Goal: Task Accomplishment & Management: Use online tool/utility

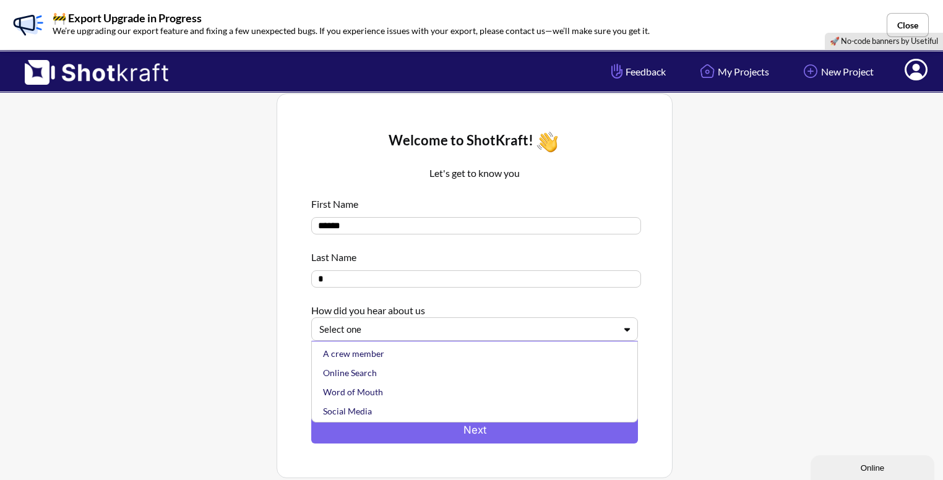
click at [435, 335] on div at bounding box center [467, 329] width 296 height 14
drag, startPoint x: 376, startPoint y: 362, endPoint x: 365, endPoint y: 377, distance: 18.6
click at [365, 377] on div "A crew member Online Search Word of Mouth Social Media Other" at bounding box center [477, 381] width 319 height 80
click at [365, 377] on div "Online Search" at bounding box center [477, 372] width 314 height 19
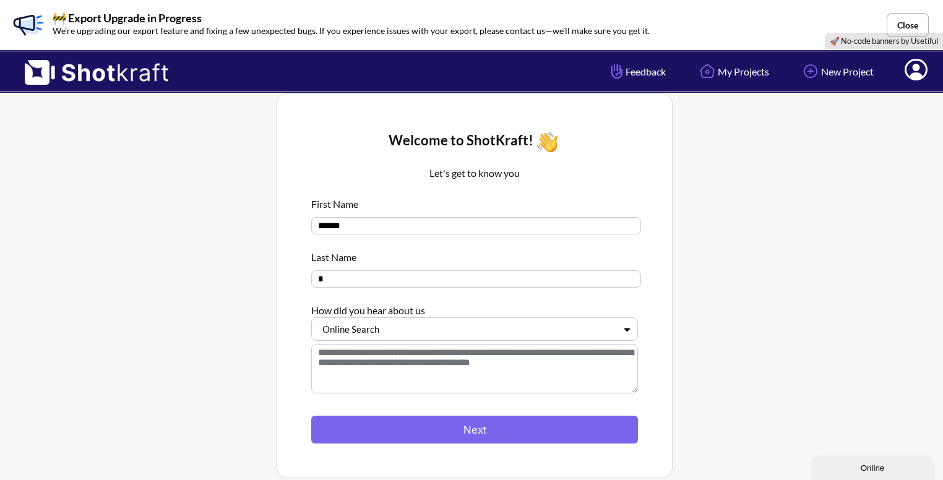
click at [365, 377] on textarea at bounding box center [474, 368] width 327 height 49
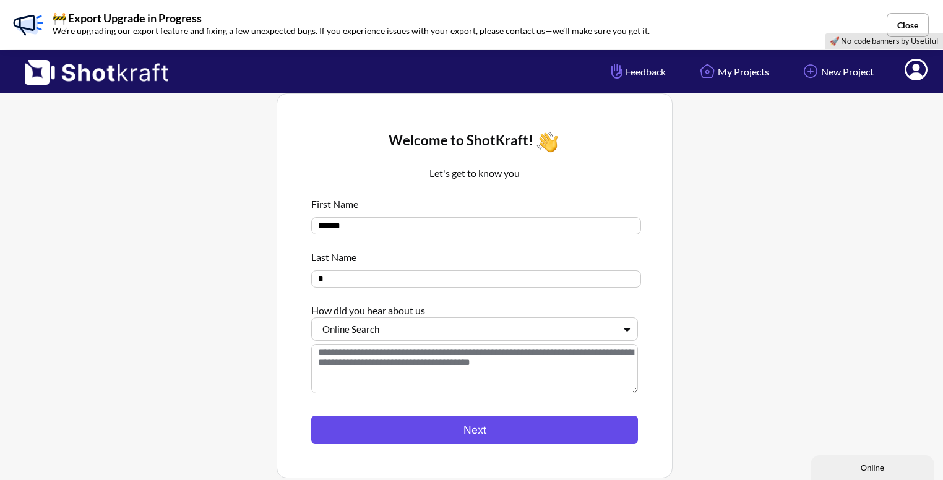
click at [366, 433] on button "Next" at bounding box center [474, 430] width 327 height 28
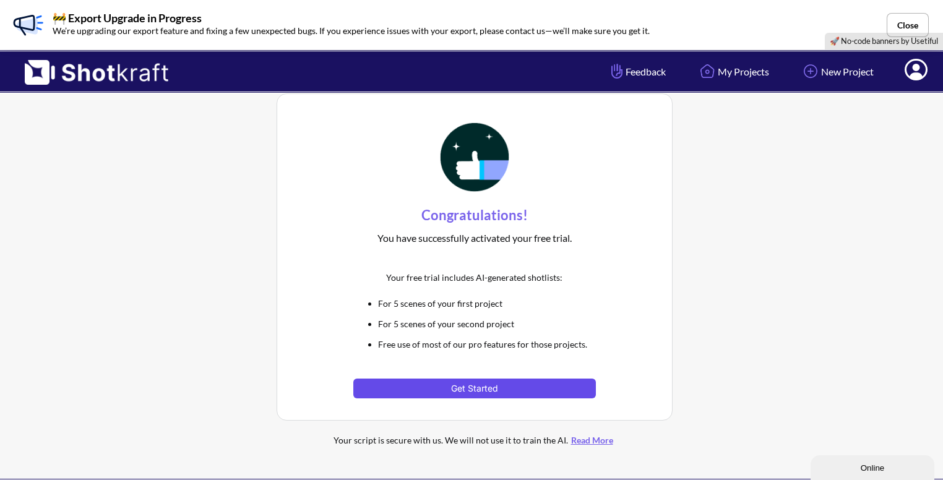
click at [426, 385] on button "Get Started" at bounding box center [474, 389] width 242 height 20
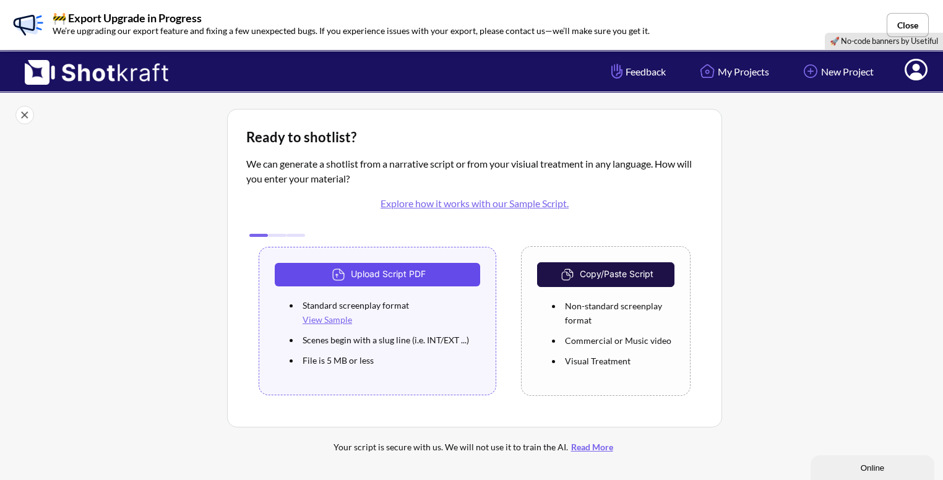
click at [363, 283] on button "Upload Script PDF" at bounding box center [377, 275] width 205 height 24
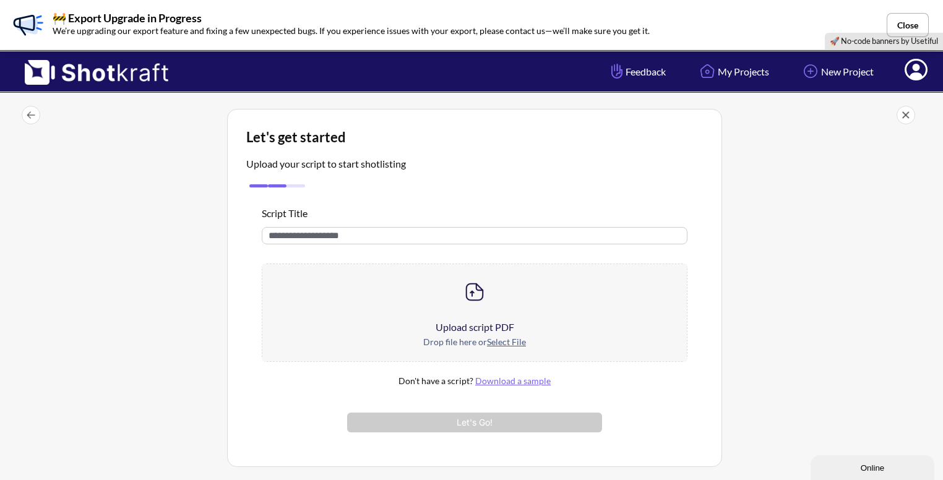
click at [353, 241] on input "text" at bounding box center [475, 235] width 426 height 17
type input "*"
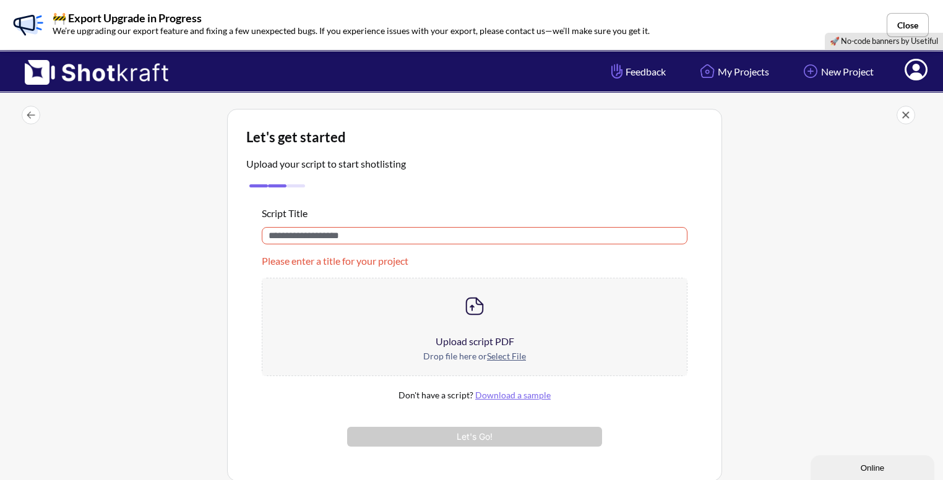
click at [353, 241] on input "text" at bounding box center [475, 235] width 426 height 17
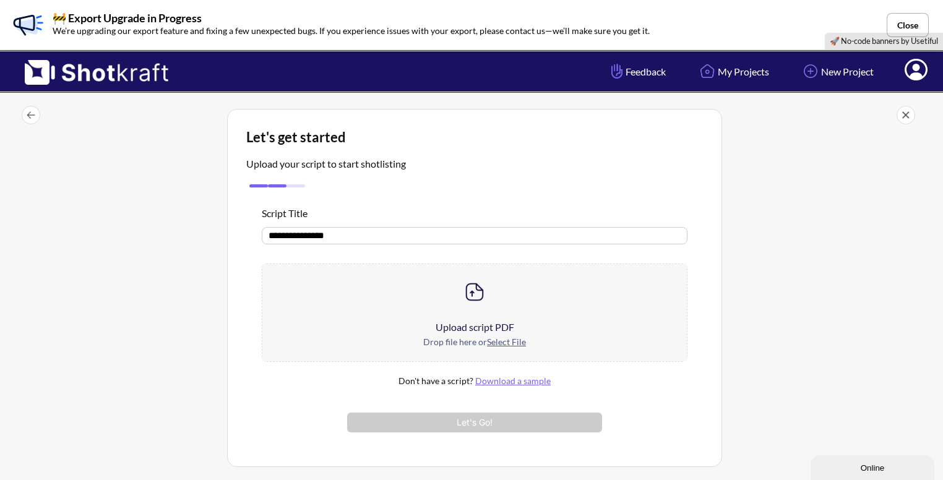
type input "**********"
click at [507, 336] on u "Select File" at bounding box center [506, 341] width 39 height 11
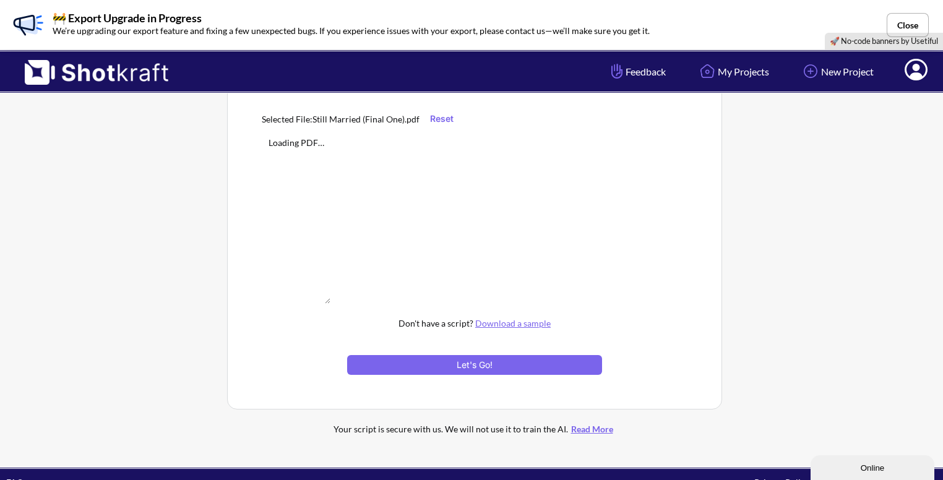
scroll to position [185, 0]
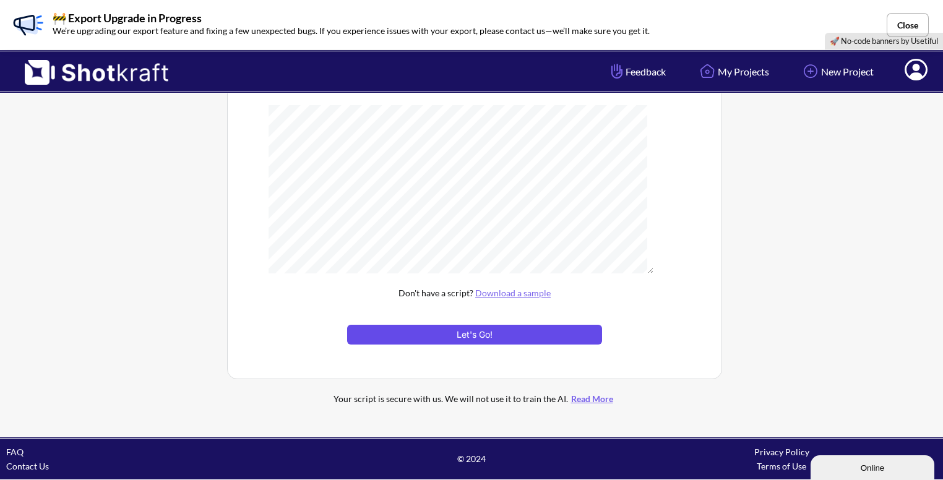
click at [443, 337] on button "Let's Go!" at bounding box center [474, 335] width 255 height 20
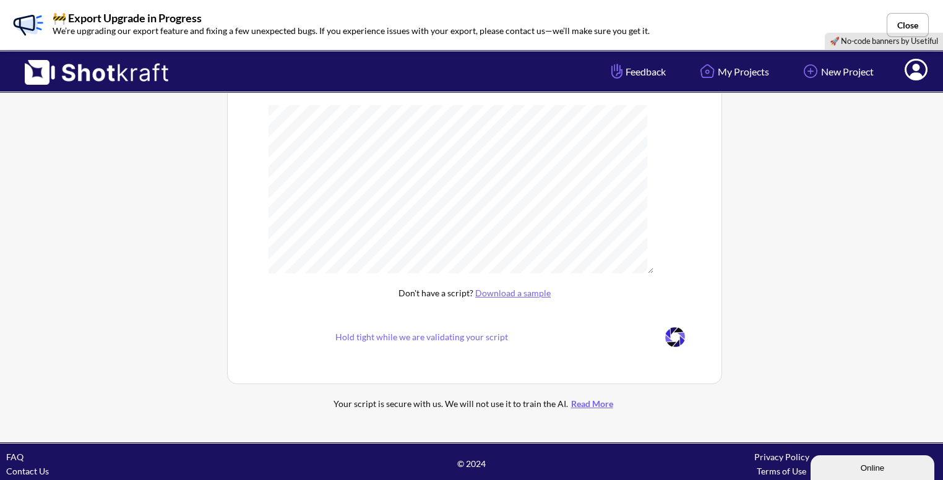
scroll to position [88, 0]
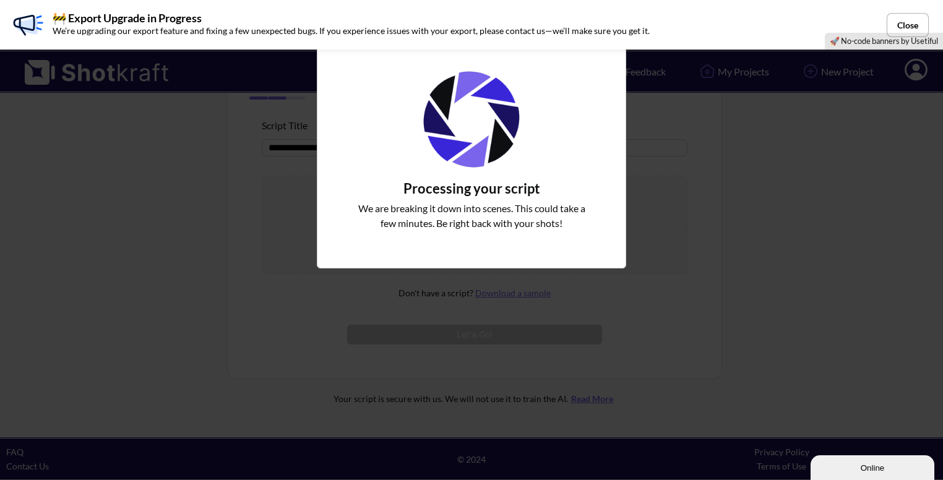
click at [892, 466] on div "Online" at bounding box center [872, 467] width 105 height 9
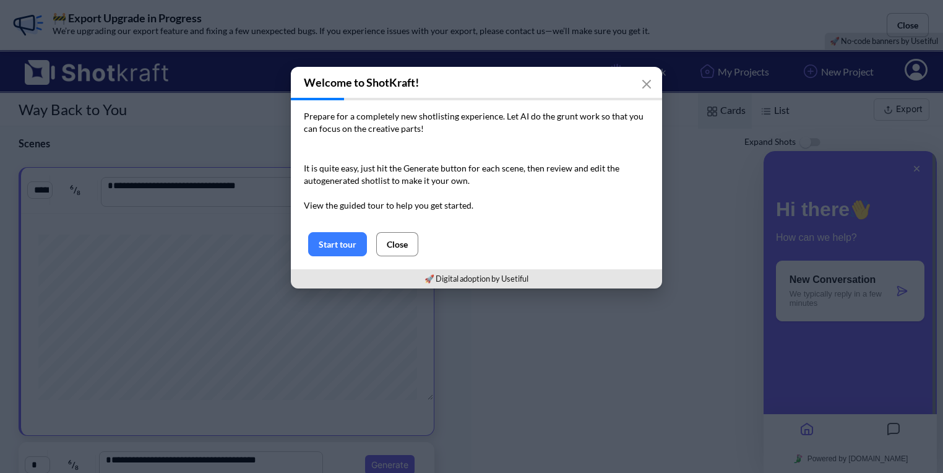
click at [396, 244] on button "Close" at bounding box center [397, 244] width 42 height 24
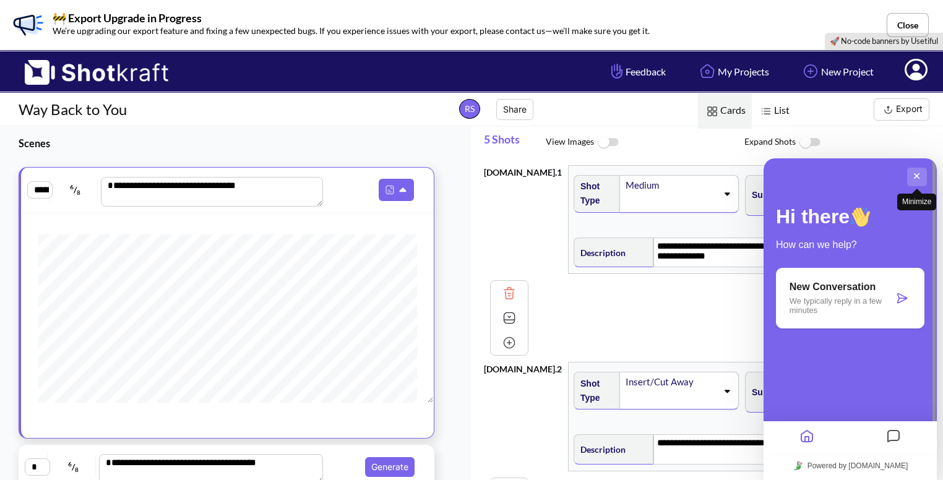
click at [918, 174] on button "Minimize" at bounding box center [917, 177] width 20 height 19
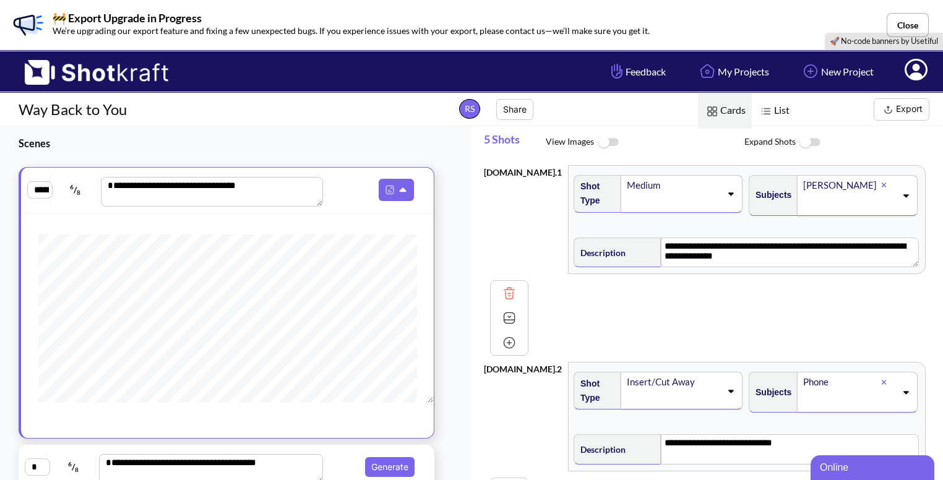
click at [671, 390] on span at bounding box center [673, 398] width 96 height 17
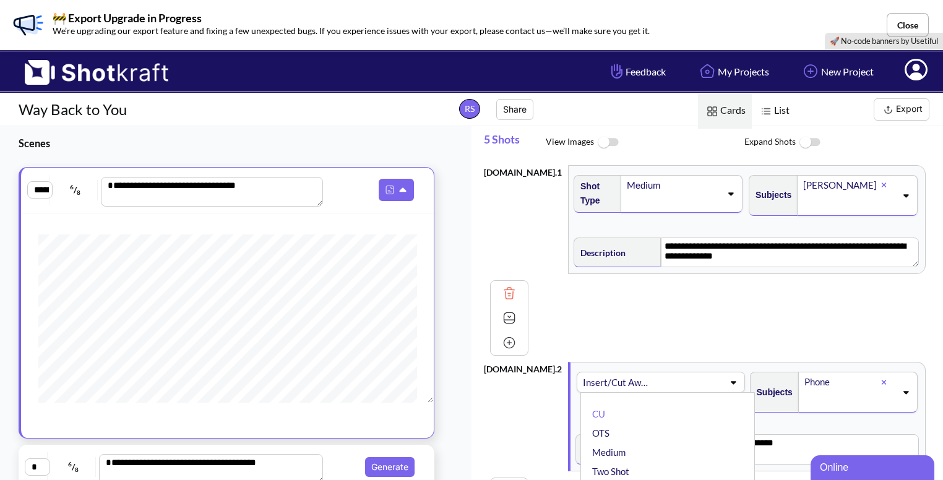
click at [661, 374] on span at bounding box center [686, 382] width 74 height 17
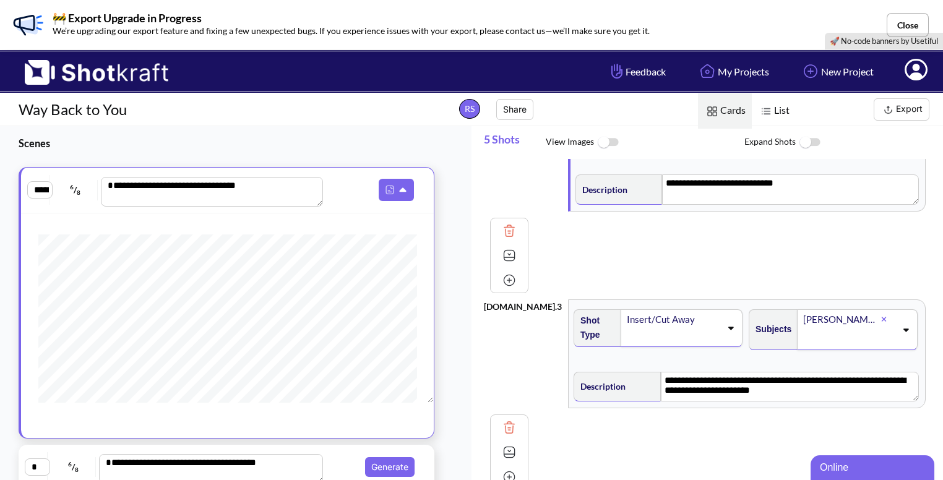
scroll to position [262, 0]
